Goal: Information Seeking & Learning: Learn about a topic

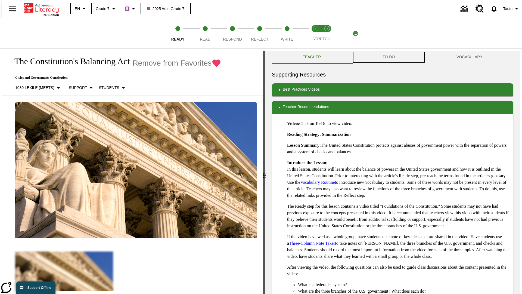
click at [389, 57] on button "TO-DO" at bounding box center [389, 57] width 74 height 13
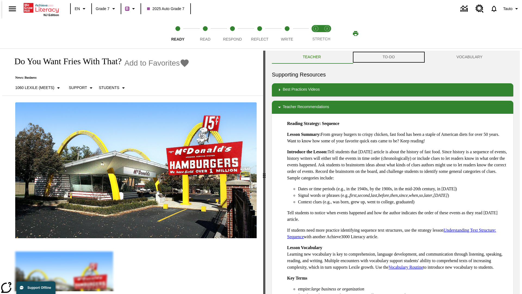
click at [389, 57] on button "TO-DO" at bounding box center [389, 57] width 74 height 13
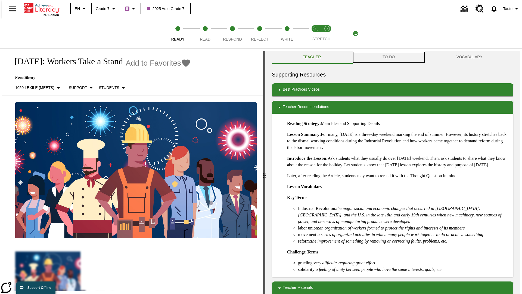
click at [389, 57] on button "TO-DO" at bounding box center [389, 57] width 74 height 13
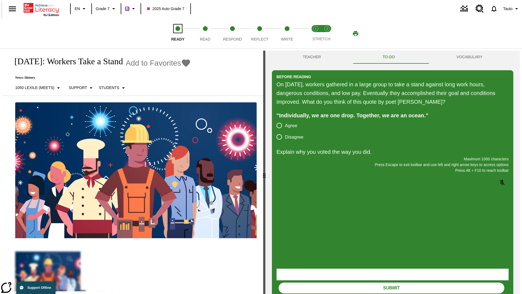
click at [178, 33] on span "Ready" at bounding box center [177, 37] width 13 height 10
click at [205, 33] on span "Read" at bounding box center [205, 37] width 11 height 10
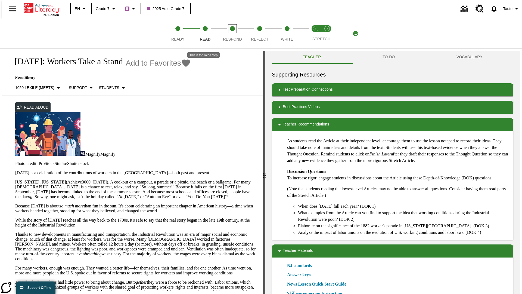
click at [233, 33] on span "Respond" at bounding box center [232, 37] width 19 height 10
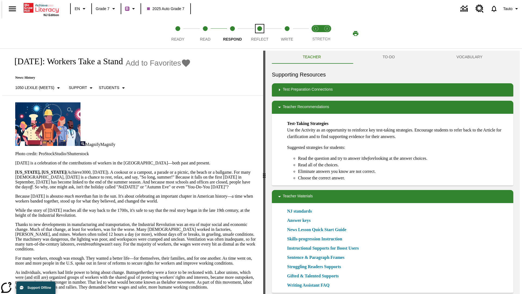
click at [260, 33] on span "Reflect" at bounding box center [259, 37] width 17 height 10
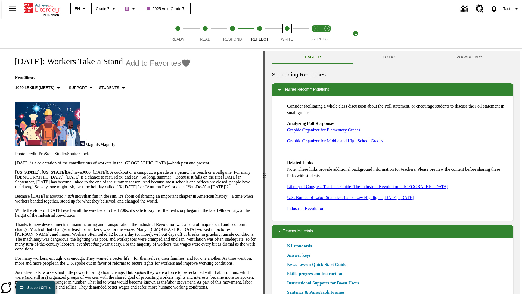
click at [287, 33] on span "Write" at bounding box center [287, 37] width 12 height 10
